Goal: Transaction & Acquisition: Purchase product/service

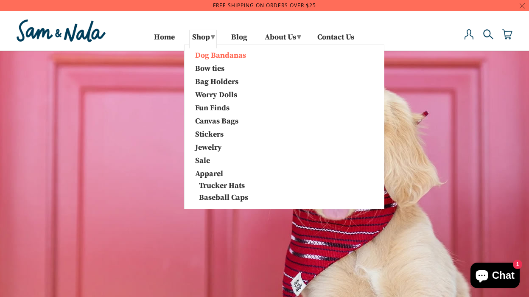
click at [198, 57] on link "Dog Bandanas" at bounding box center [233, 54] width 89 height 11
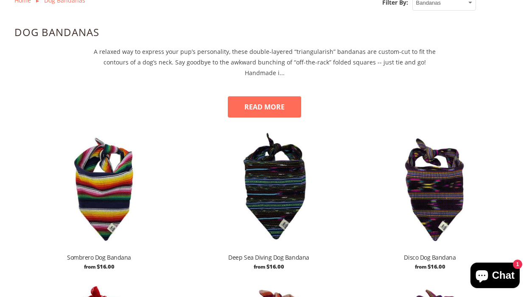
scroll to position [392, 0]
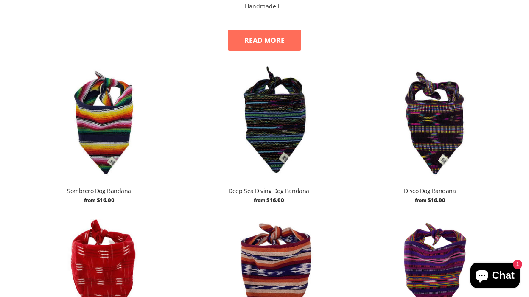
click at [103, 258] on img at bounding box center [99, 273] width 161 height 121
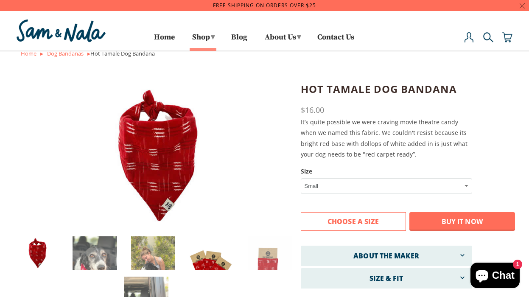
click at [203, 262] on img at bounding box center [211, 265] width 45 height 59
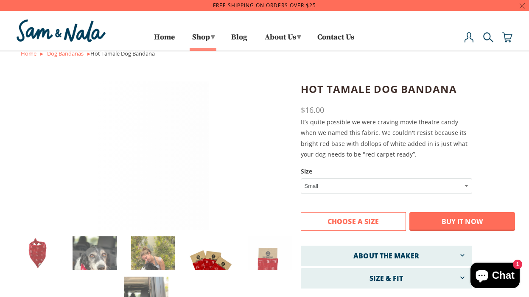
click at [202, 239] on img at bounding box center [211, 265] width 45 height 59
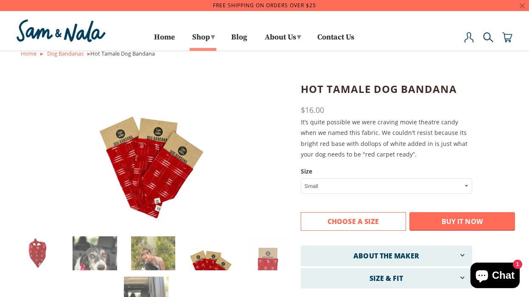
click at [149, 167] on img at bounding box center [154, 155] width 112 height 149
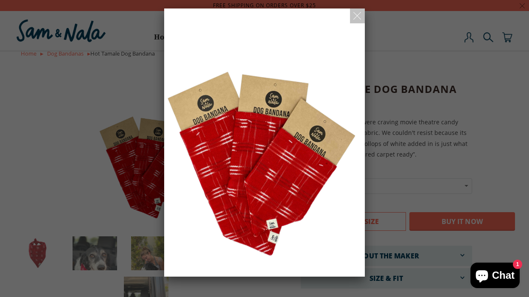
click at [52, 104] on div "Hot Tamale Dog Bandana" at bounding box center [264, 148] width 529 height 297
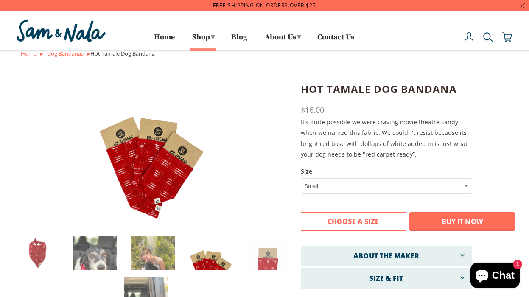
click at [70, 47] on div at bounding box center [73, 30] width 119 height 35
click at [70, 34] on img at bounding box center [60, 30] width 93 height 27
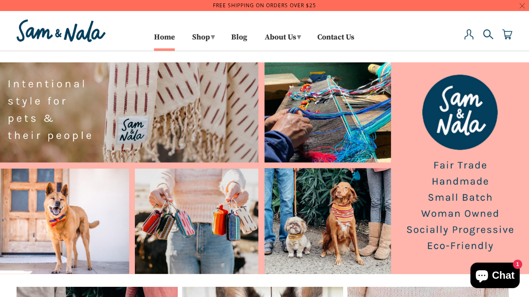
scroll to position [6, 0]
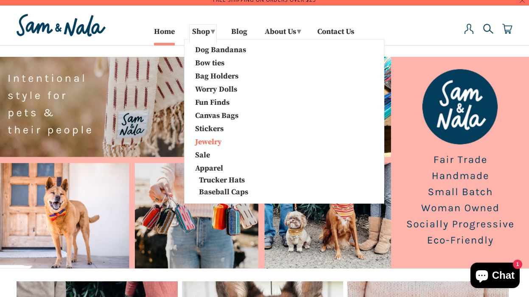
click at [199, 144] on link "Jewelry" at bounding box center [233, 141] width 89 height 11
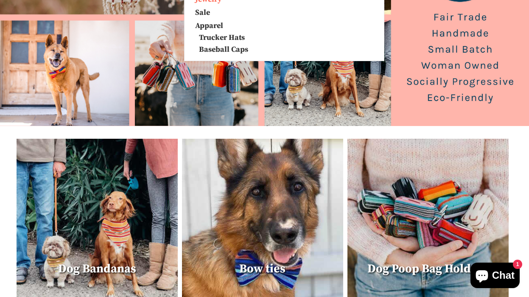
scroll to position [0, 0]
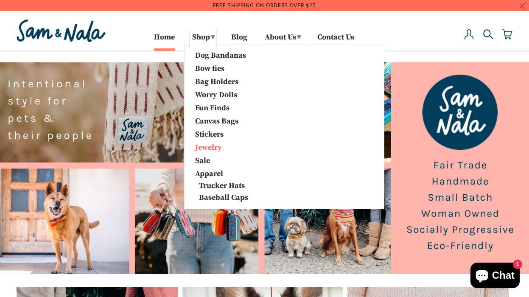
click at [207, 146] on link "Jewelry" at bounding box center [233, 146] width 89 height 11
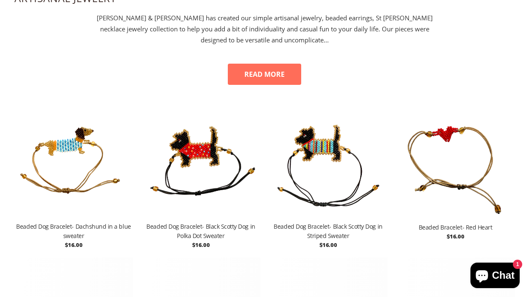
scroll to position [407, 0]
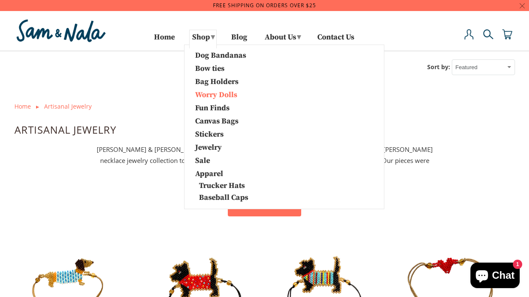
click at [203, 96] on link "Worry Dolls" at bounding box center [233, 94] width 89 height 11
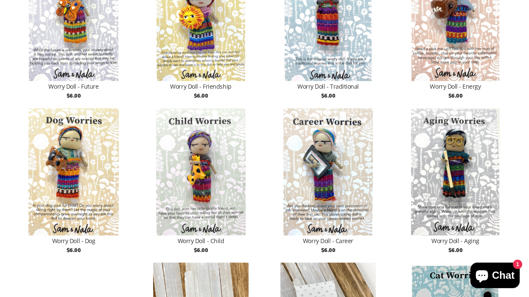
scroll to position [786, 0]
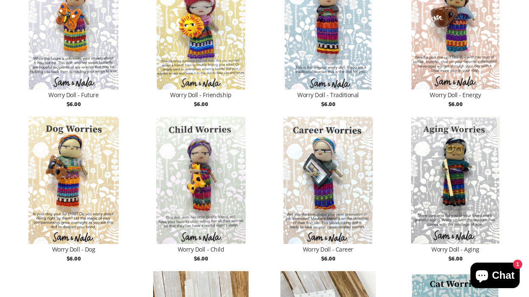
click at [76, 142] on img at bounding box center [73, 180] width 119 height 127
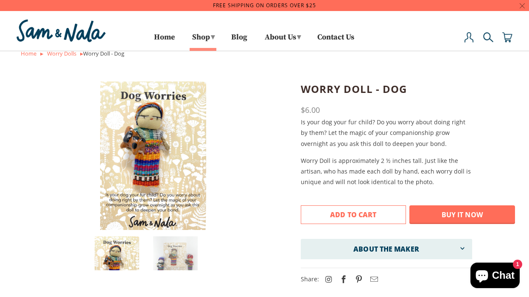
click at [320, 216] on button "Add to Cart" at bounding box center [354, 214] width 106 height 19
